Goal: Task Accomplishment & Management: Use online tool/utility

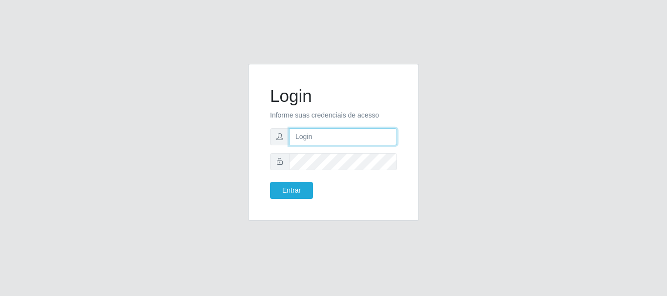
click at [337, 130] on input "text" at bounding box center [343, 136] width 108 height 17
type input "ritaiwof@B5"
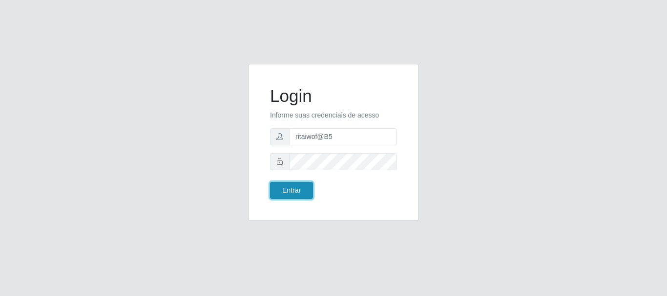
click at [297, 193] on button "Entrar" at bounding box center [291, 190] width 43 height 17
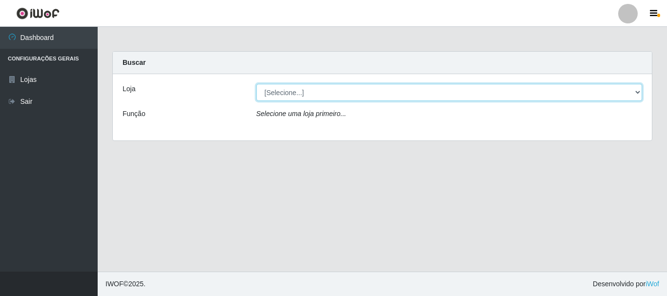
click at [641, 94] on select "[Selecione...] Bemais Supermercados - B5 Anatólia" at bounding box center [449, 92] width 386 height 17
select select "405"
click at [256, 84] on select "[Selecione...] Bemais Supermercados - B5 Anatólia" at bounding box center [449, 92] width 386 height 17
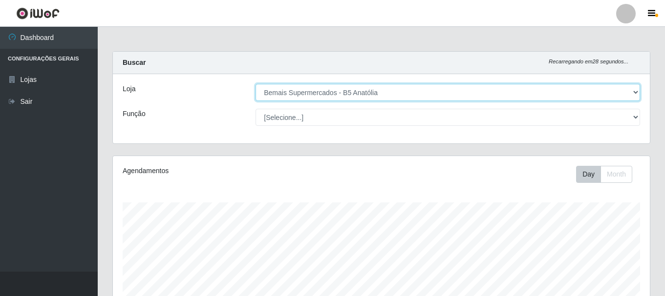
scroll to position [203, 537]
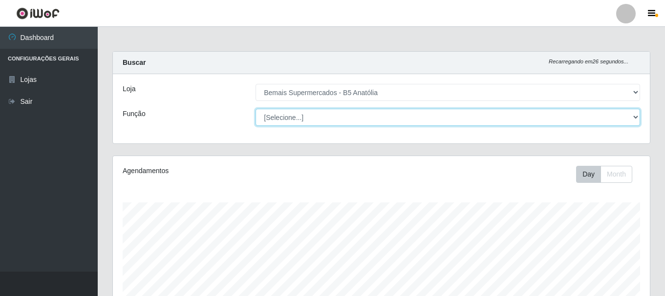
click at [636, 119] on select "[Selecione...] ASG ASG + ASG ++ Auxiliar de Estacionamento Auxiliar de Estacion…" at bounding box center [447, 117] width 384 height 17
select select "73"
click at [255, 109] on select "[Selecione...] ASG ASG + ASG ++ Auxiliar de Estacionamento Auxiliar de Estacion…" at bounding box center [447, 117] width 384 height 17
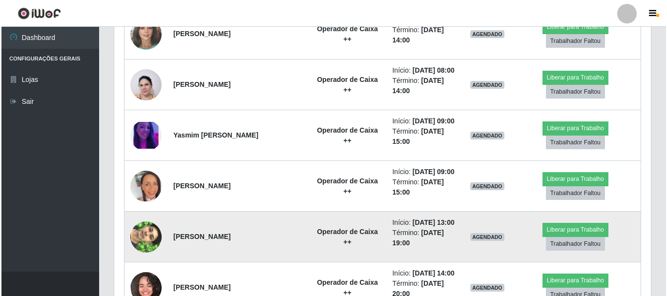
scroll to position [374, 0]
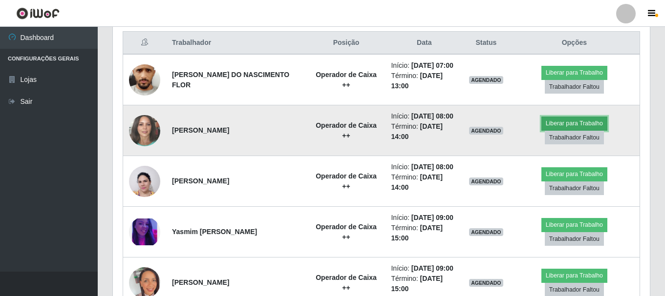
click at [564, 125] on button "Liberar para Trabalho" at bounding box center [574, 124] width 66 height 14
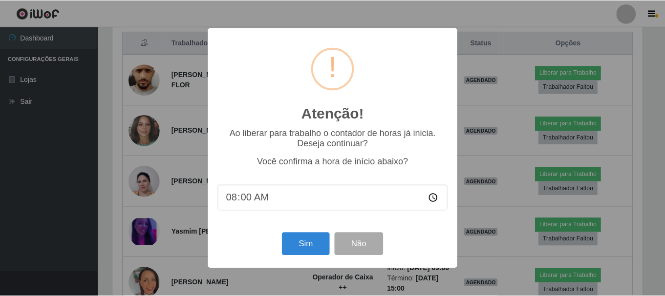
scroll to position [203, 532]
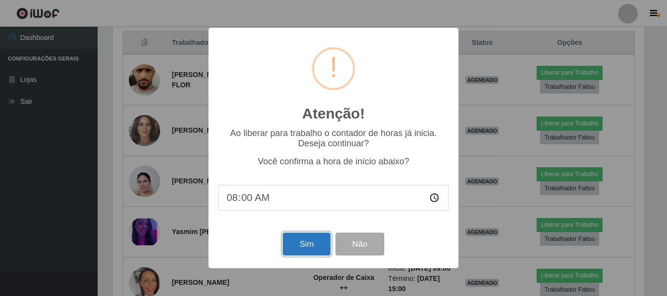
click at [313, 245] on button "Sim" at bounding box center [306, 244] width 47 height 23
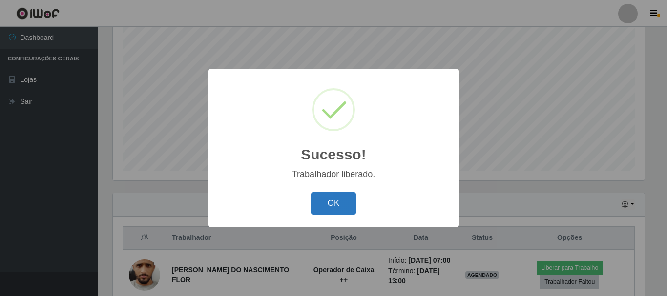
click at [327, 205] on button "OK" at bounding box center [333, 203] width 45 height 23
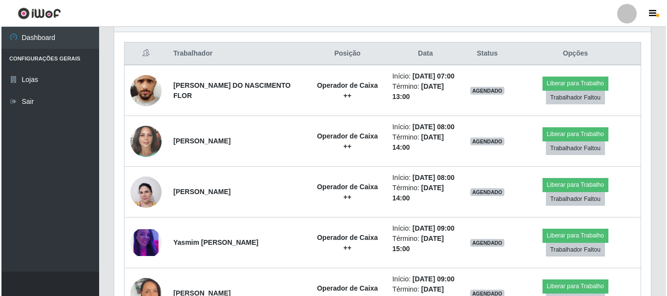
scroll to position [374, 0]
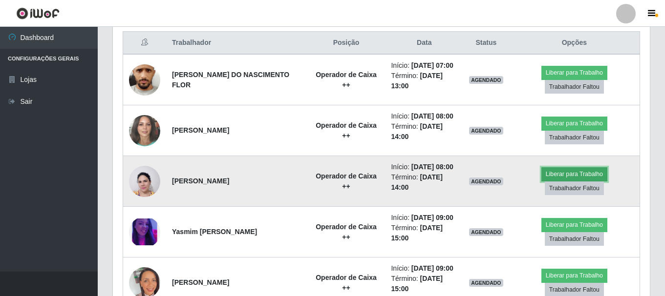
click at [564, 173] on button "Liberar para Trabalho" at bounding box center [574, 175] width 66 height 14
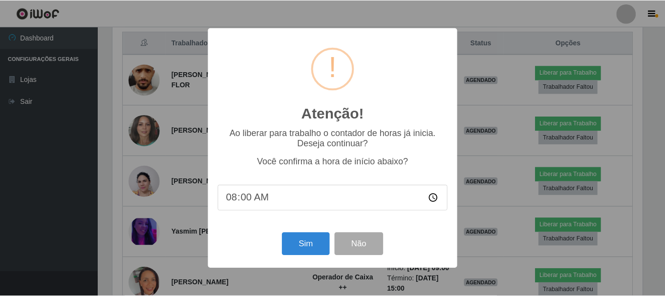
scroll to position [203, 532]
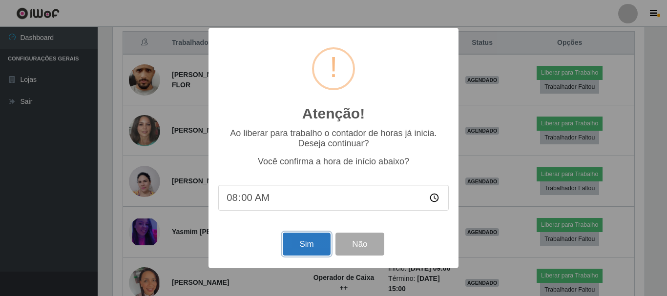
click at [303, 245] on button "Sim" at bounding box center [306, 244] width 47 height 23
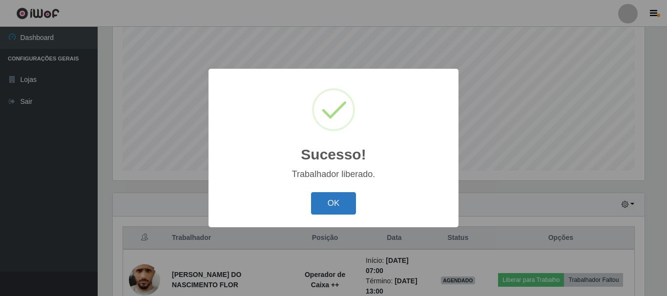
click at [333, 204] on button "OK" at bounding box center [333, 203] width 45 height 23
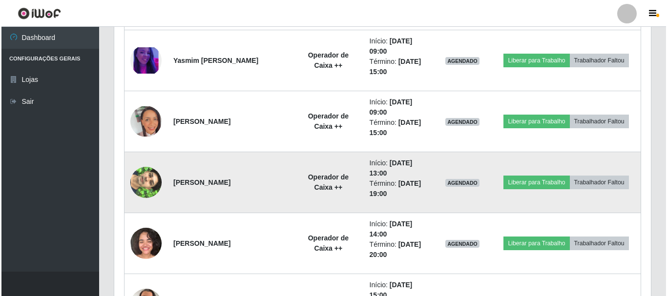
scroll to position [532, 0]
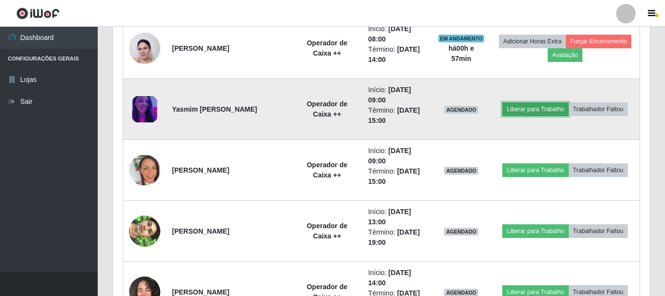
click at [518, 110] on button "Liberar para Trabalho" at bounding box center [535, 110] width 66 height 14
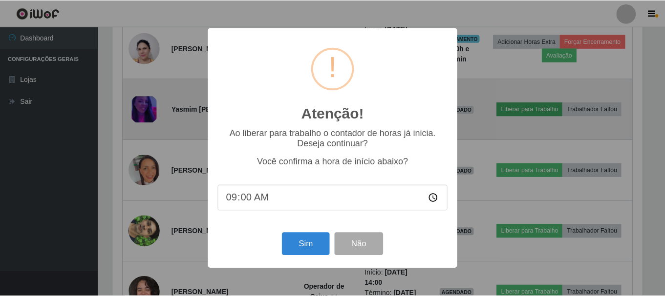
scroll to position [203, 532]
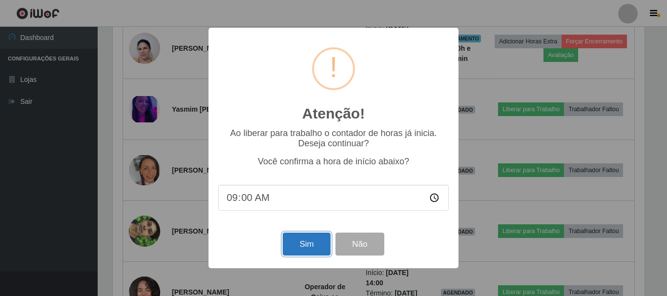
click at [298, 244] on button "Sim" at bounding box center [306, 244] width 47 height 23
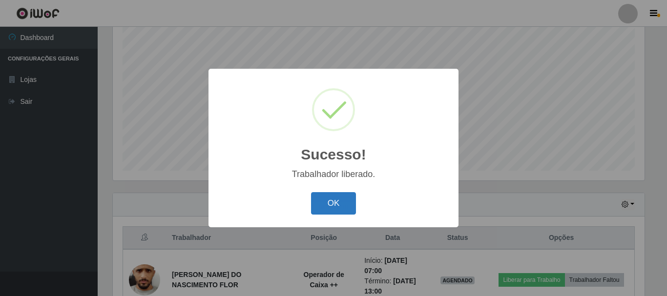
click at [328, 203] on button "OK" at bounding box center [333, 203] width 45 height 23
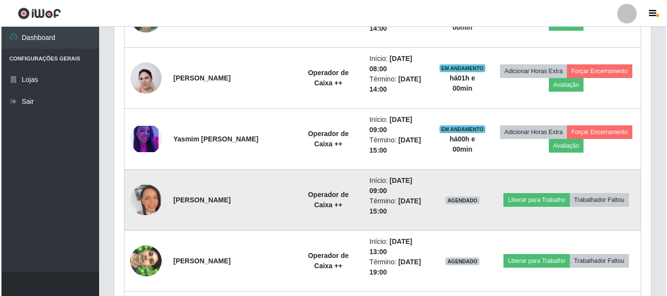
scroll to position [520, 0]
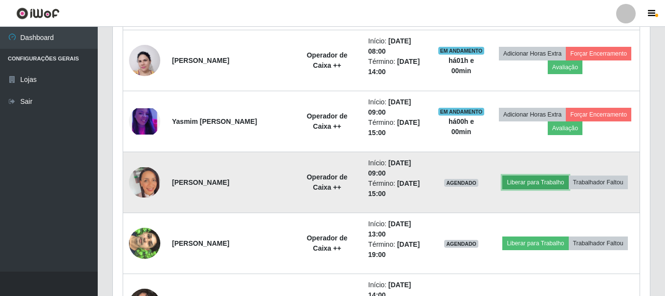
click at [518, 182] on button "Liberar para Trabalho" at bounding box center [535, 183] width 66 height 14
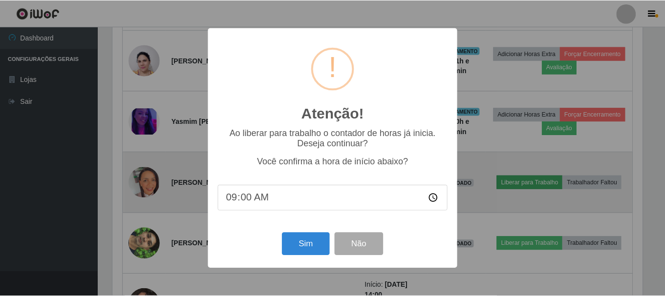
scroll to position [203, 532]
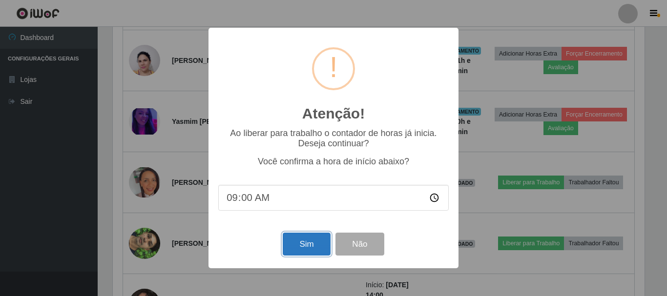
click at [301, 247] on button "Sim" at bounding box center [306, 244] width 47 height 23
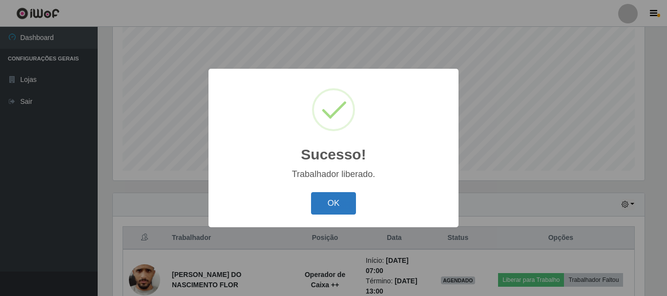
click at [338, 204] on button "OK" at bounding box center [333, 203] width 45 height 23
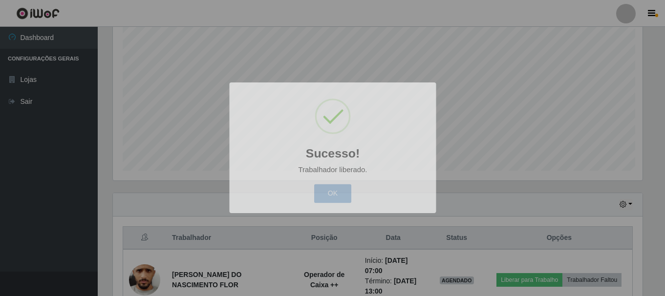
scroll to position [203, 537]
